Goal: Transaction & Acquisition: Purchase product/service

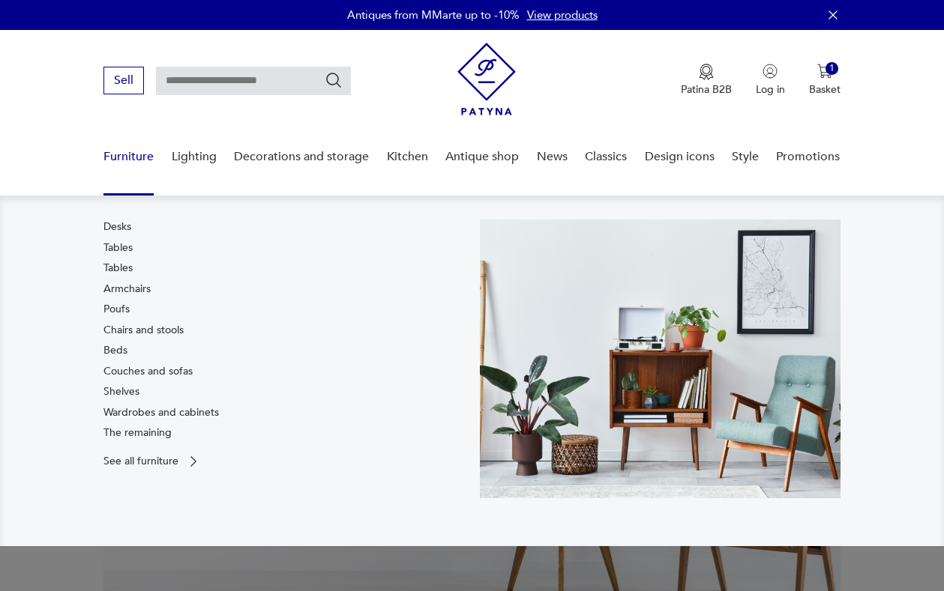
click at [126, 154] on font "Furniture" at bounding box center [128, 156] width 50 height 16
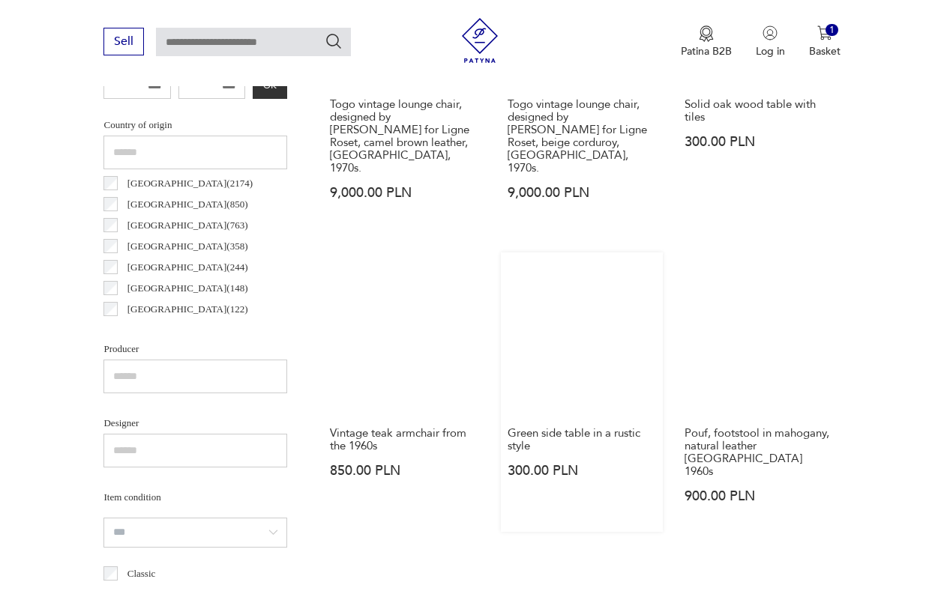
scroll to position [578, 0]
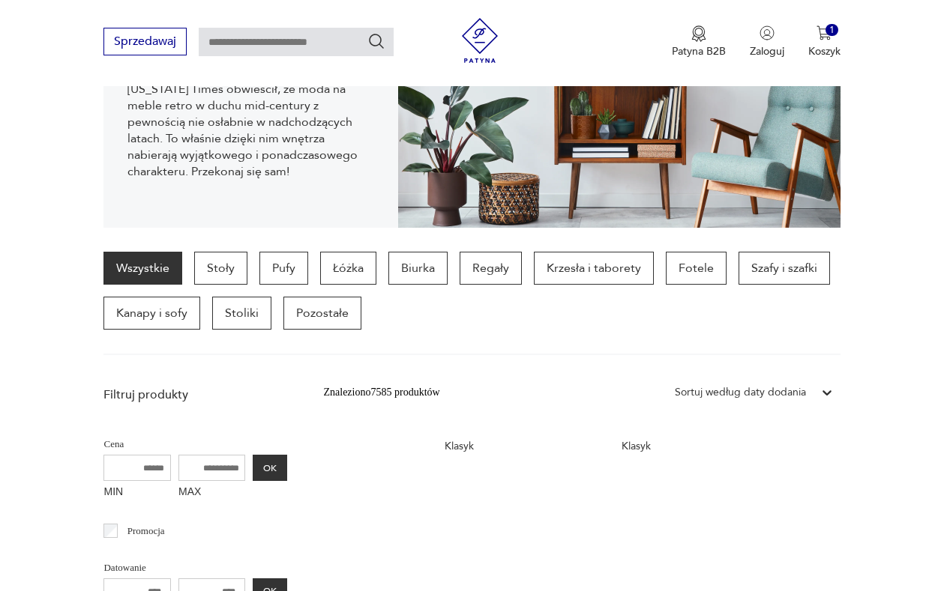
scroll to position [1297, 0]
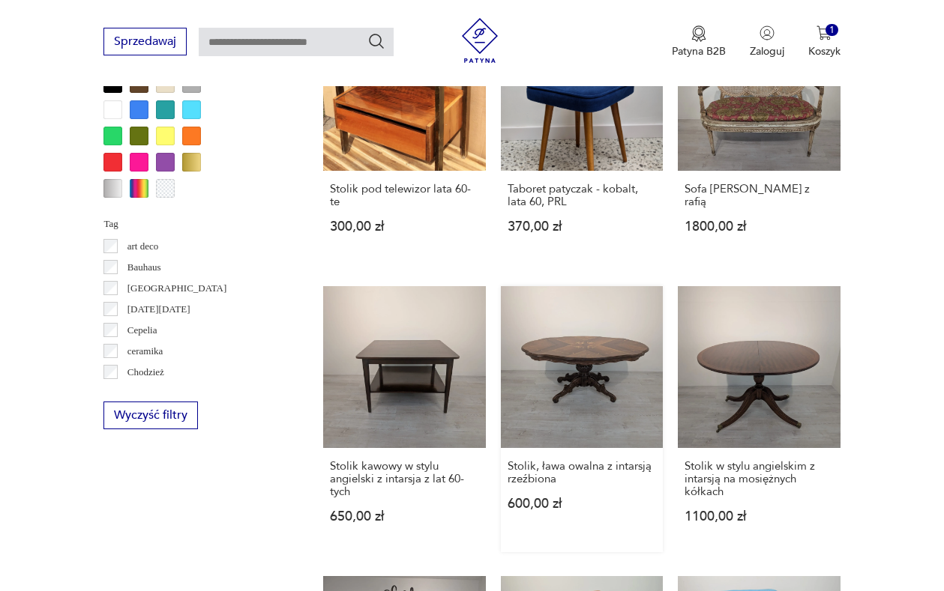
click at [556, 361] on link "Stolik, ława owalna z intarsją rzeźbiona 600,00 zł" at bounding box center [582, 419] width 162 height 266
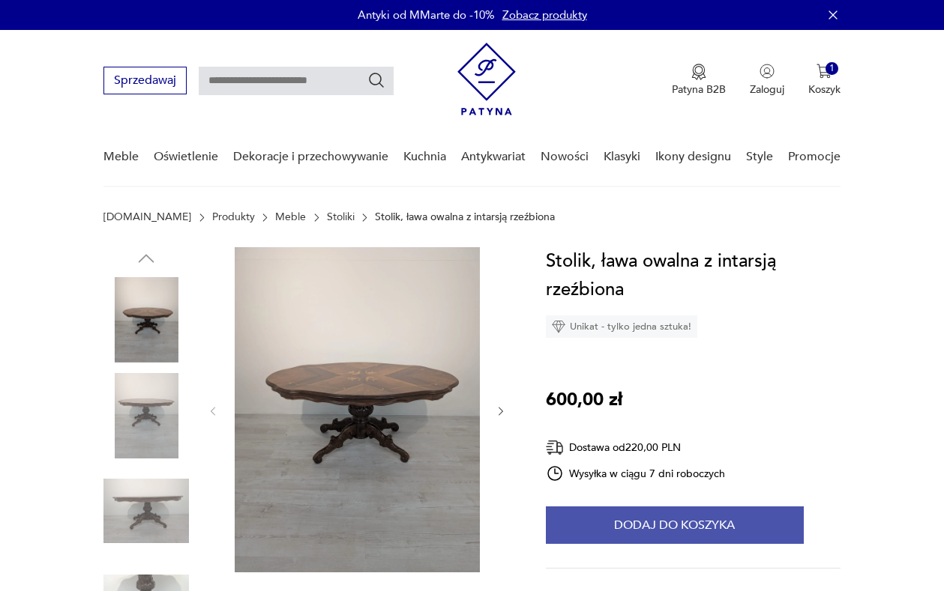
click at [695, 521] on button "Dodaj do koszyka" at bounding box center [675, 525] width 258 height 37
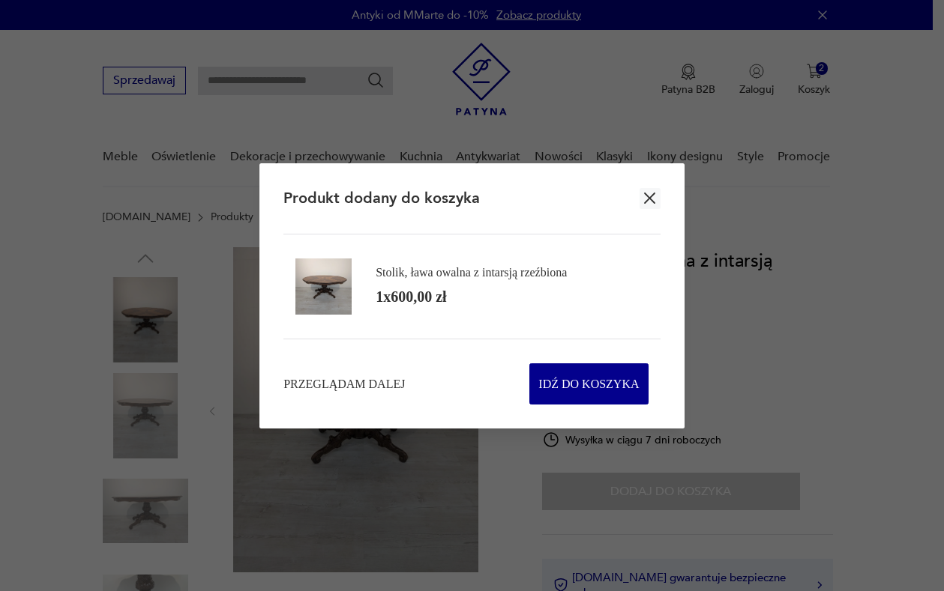
drag, startPoint x: 648, startPoint y: 233, endPoint x: 645, endPoint y: 223, distance: 10.9
click at [646, 228] on section "Produkt dodany do koszyka Stolik, ława owalna z intarsją rzeźbiona 1 x 600,00 z…" at bounding box center [471, 295] width 425 height 265
click at [646, 190] on icon "button" at bounding box center [649, 198] width 19 height 19
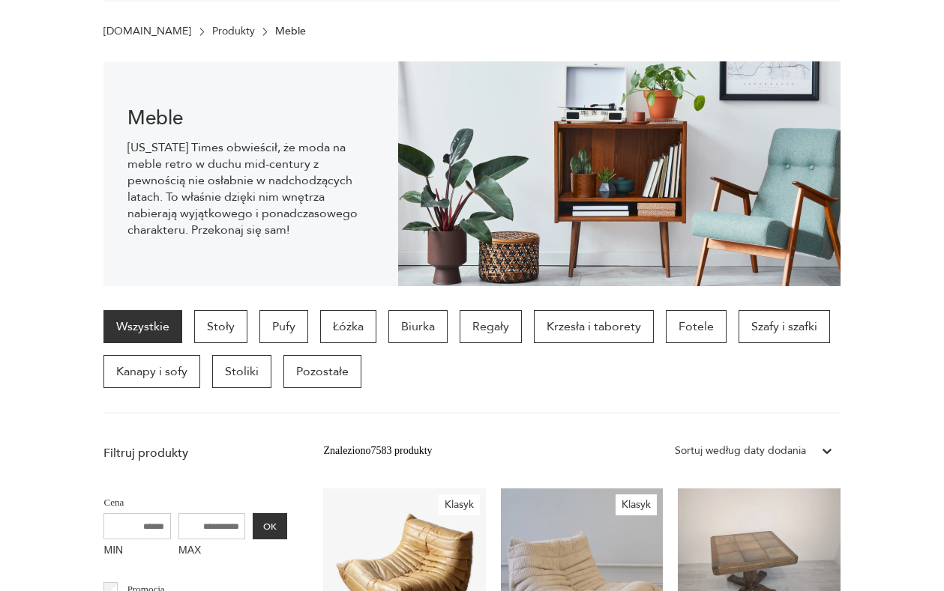
scroll to position [41, 0]
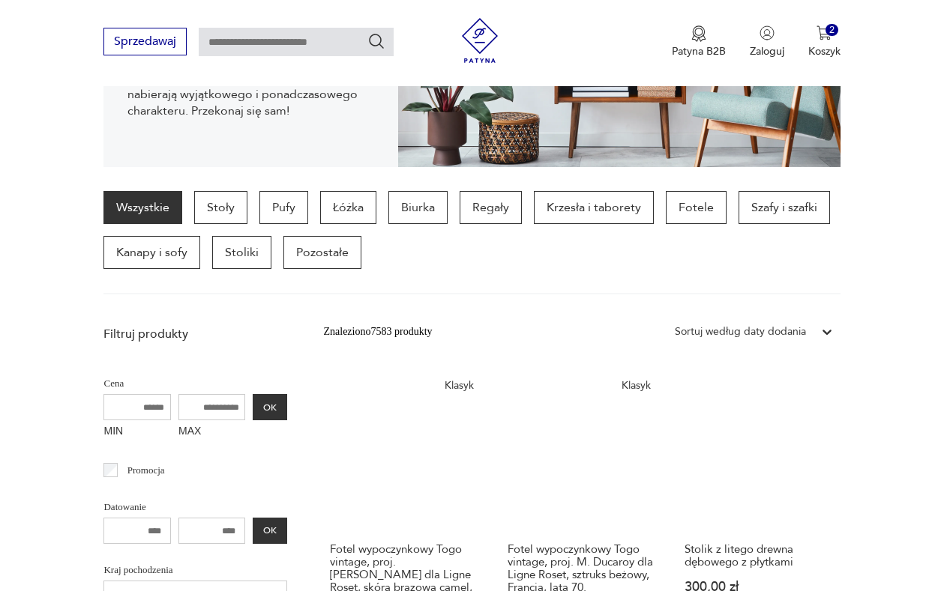
scroll to position [505, 0]
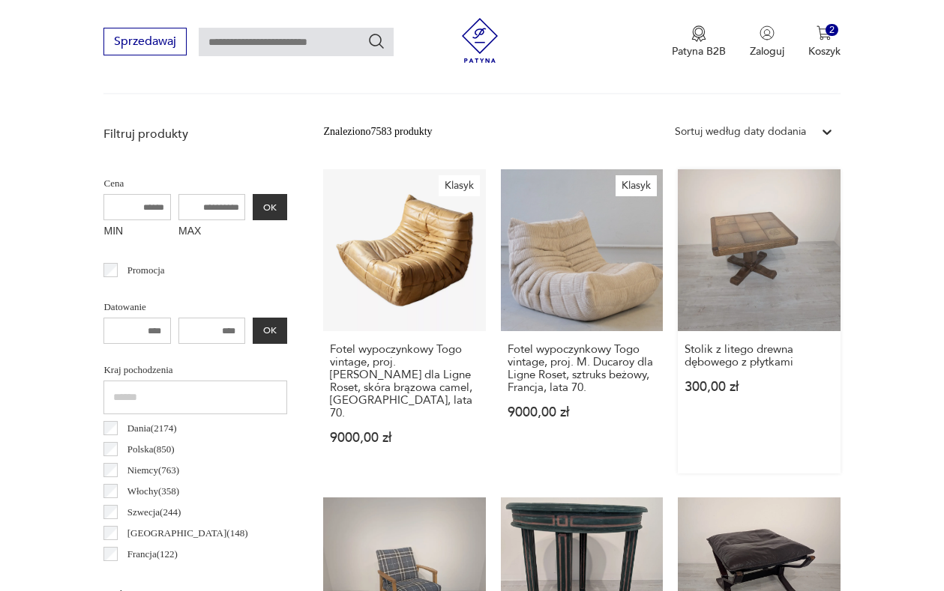
click at [798, 285] on link "Stolik z litego drewna dębowego z płytkami 300,00 zł" at bounding box center [759, 321] width 162 height 304
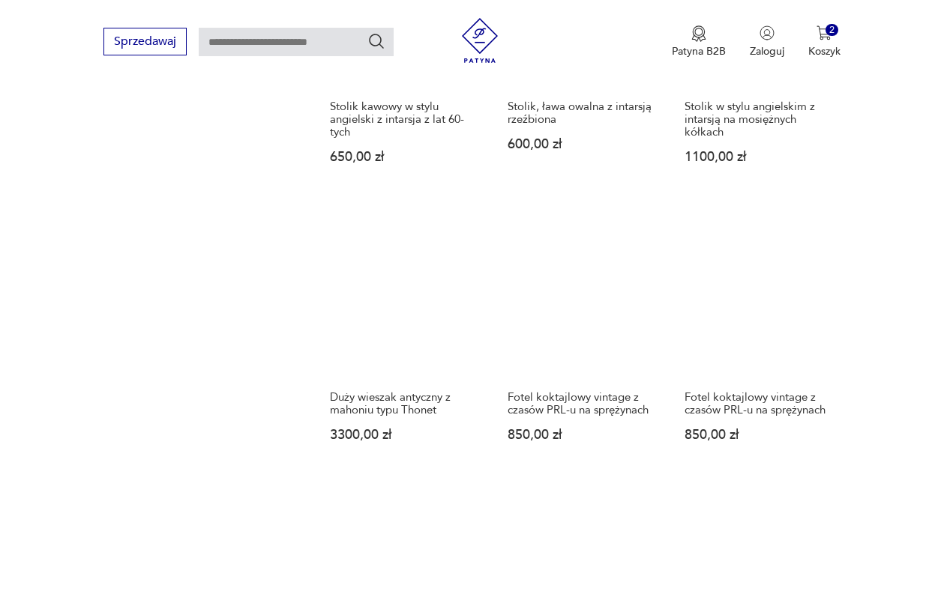
scroll to position [1772, 0]
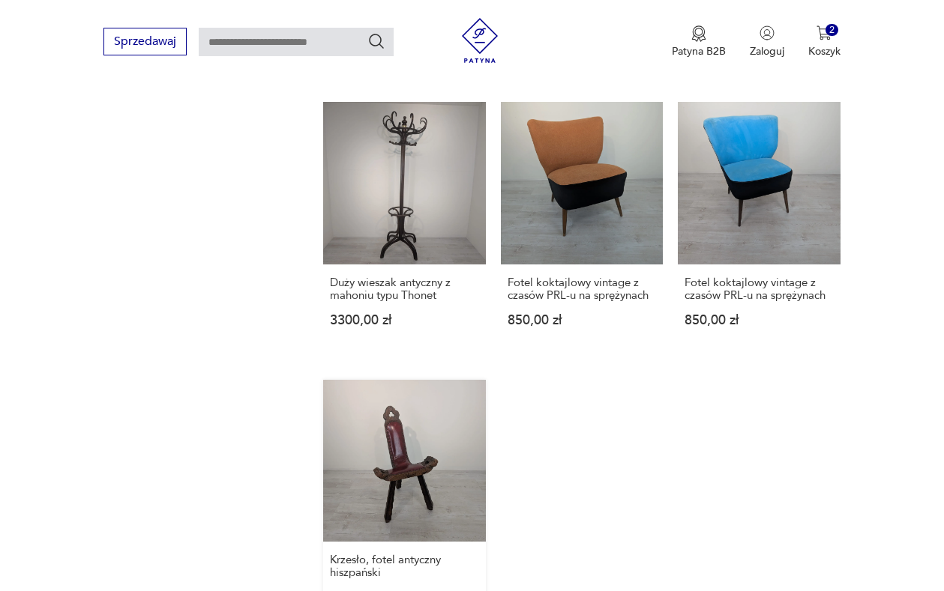
click at [478, 453] on link "Krzesło, fotel antyczny hiszpański 450,00 zł" at bounding box center [404, 506] width 162 height 253
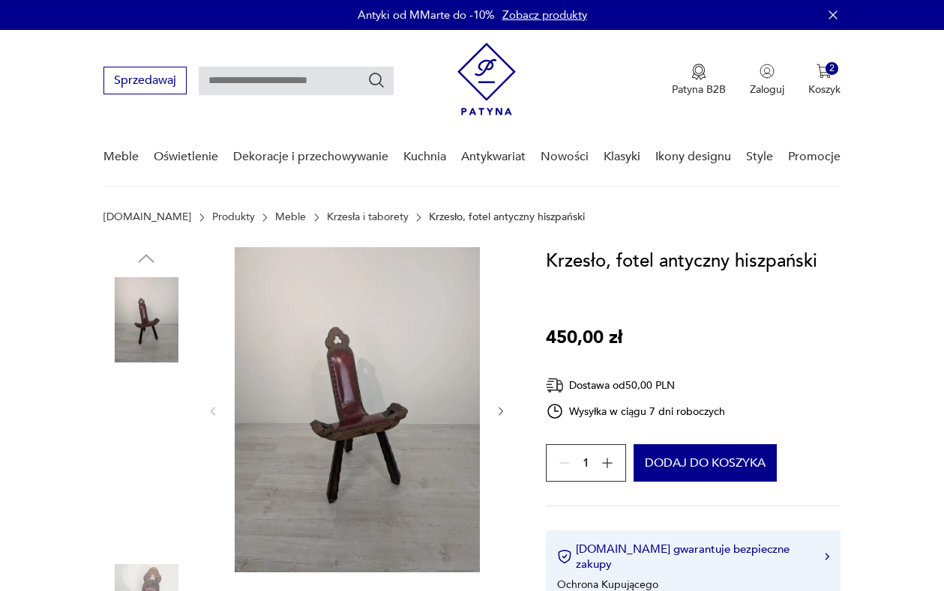
scroll to position [130, 0]
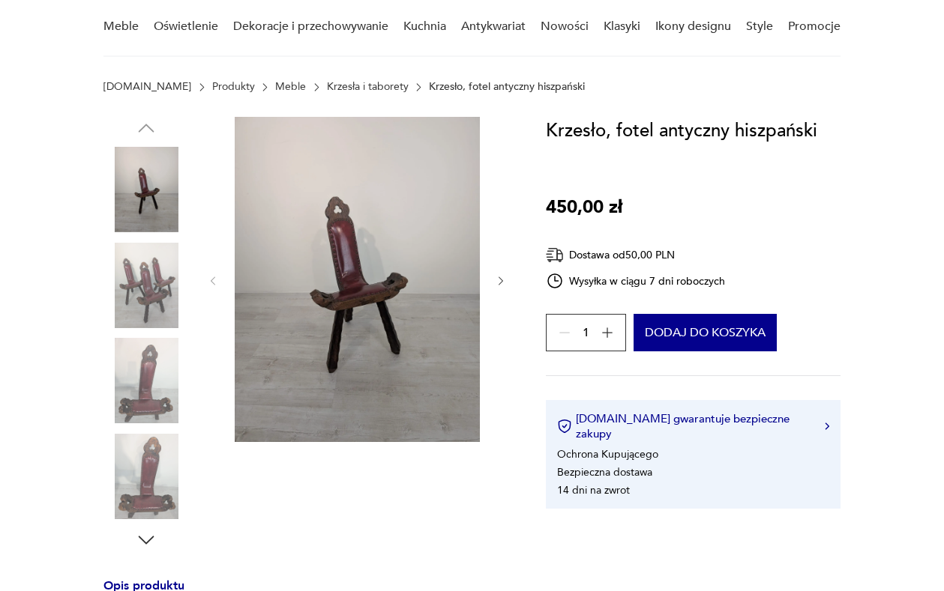
click at [149, 304] on img at bounding box center [145, 285] width 85 height 85
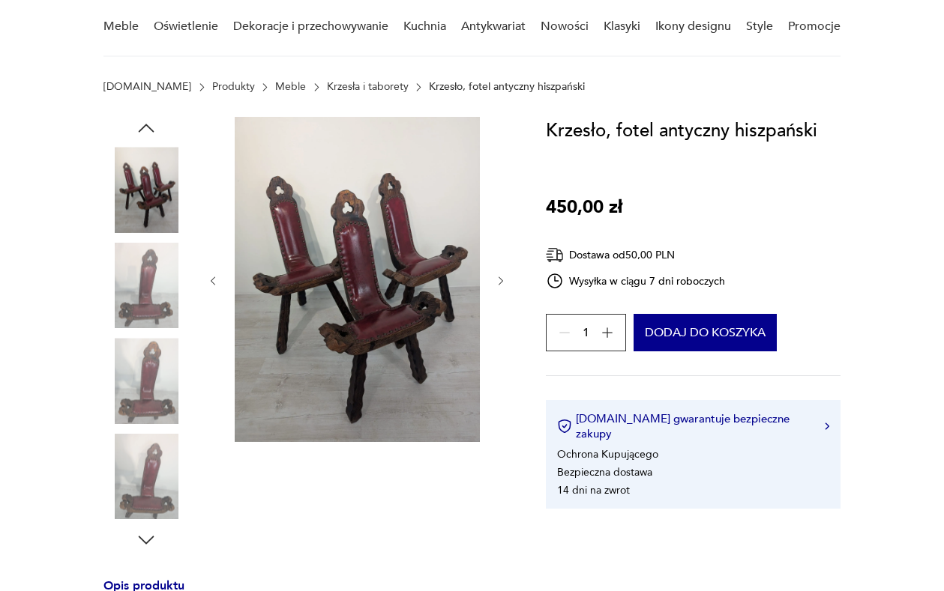
click at [148, 297] on img at bounding box center [145, 285] width 85 height 85
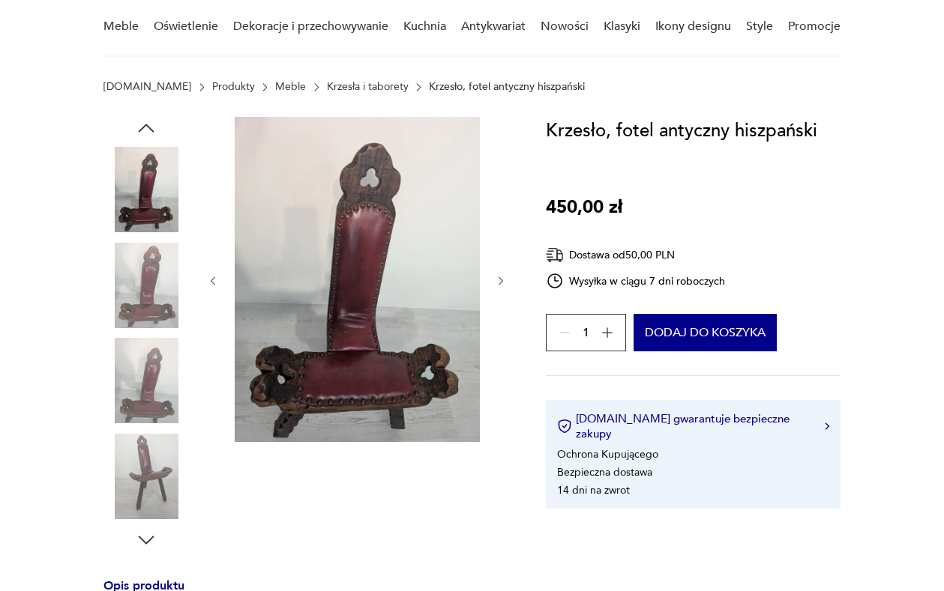
click at [161, 298] on img at bounding box center [145, 285] width 85 height 85
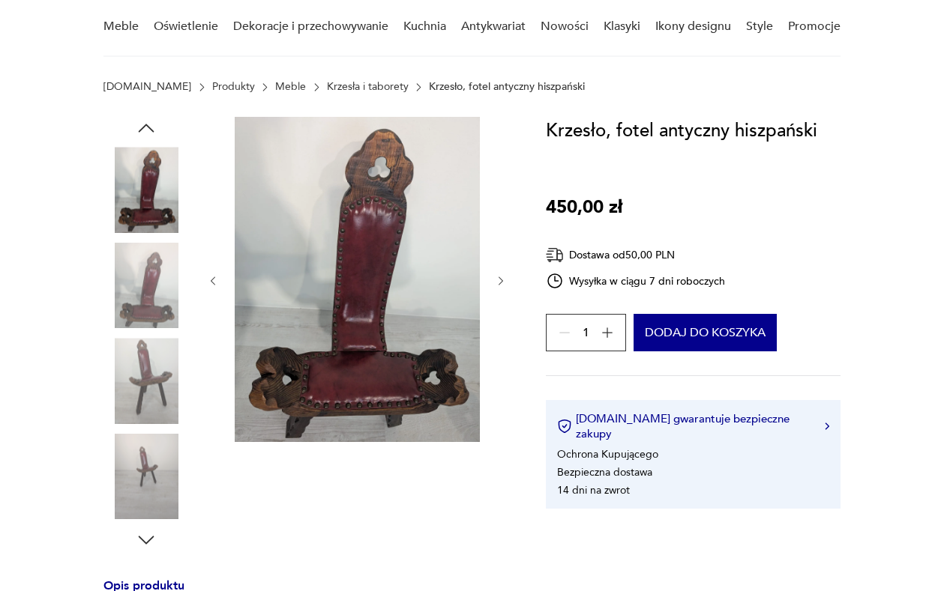
click at [145, 296] on img at bounding box center [145, 285] width 85 height 85
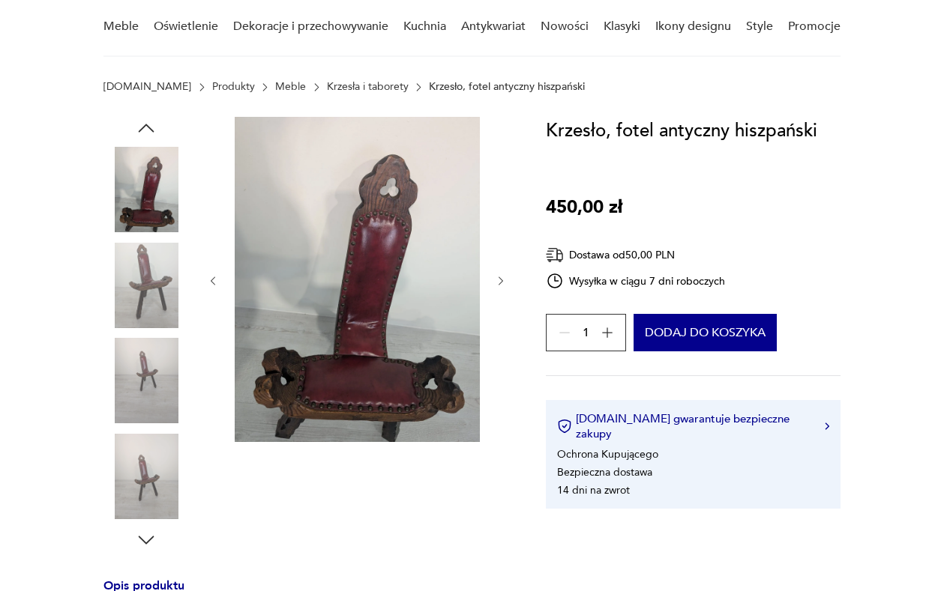
click at [127, 284] on img at bounding box center [145, 285] width 85 height 85
